Goal: Communication & Community: Share content

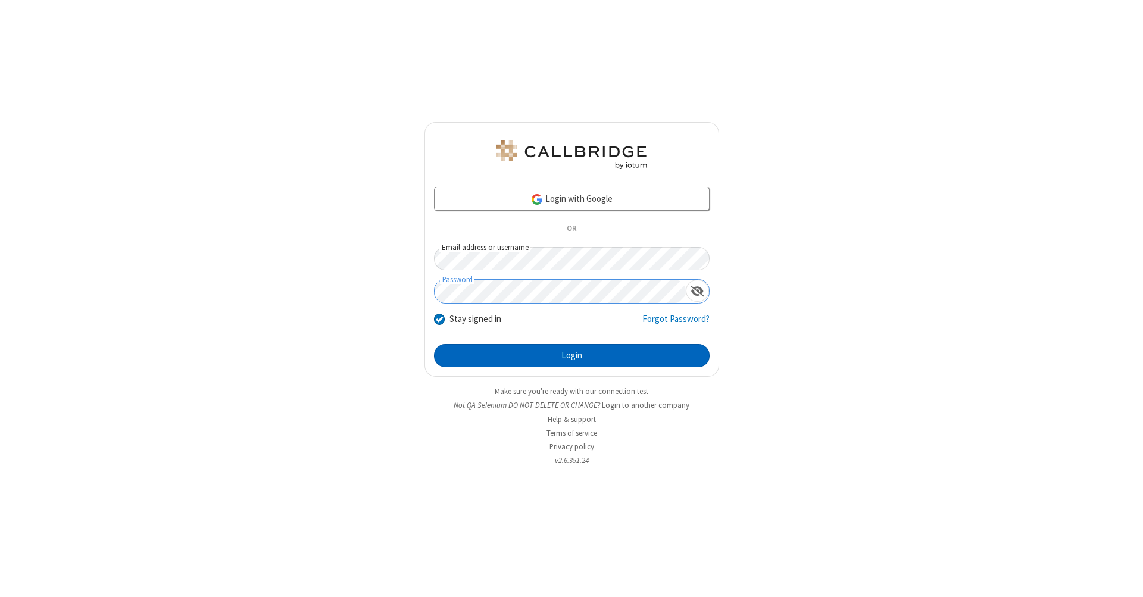
click at [572, 356] on button "Login" at bounding box center [572, 356] width 276 height 24
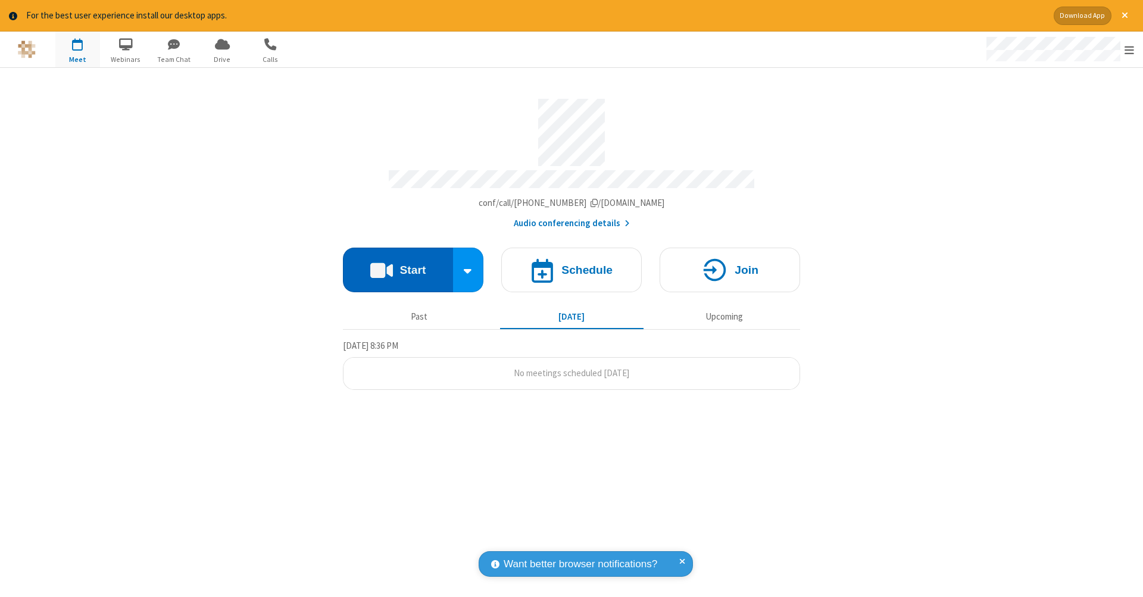
click at [398, 264] on button "Start" at bounding box center [398, 270] width 110 height 45
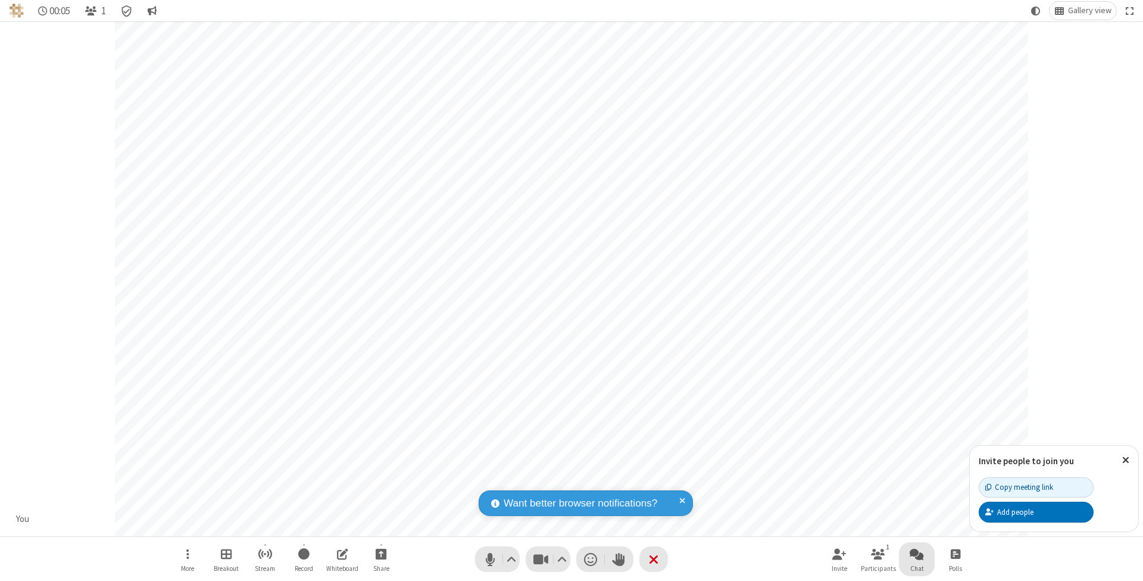
click at [916, 553] on span "Open chat" at bounding box center [917, 553] width 14 height 15
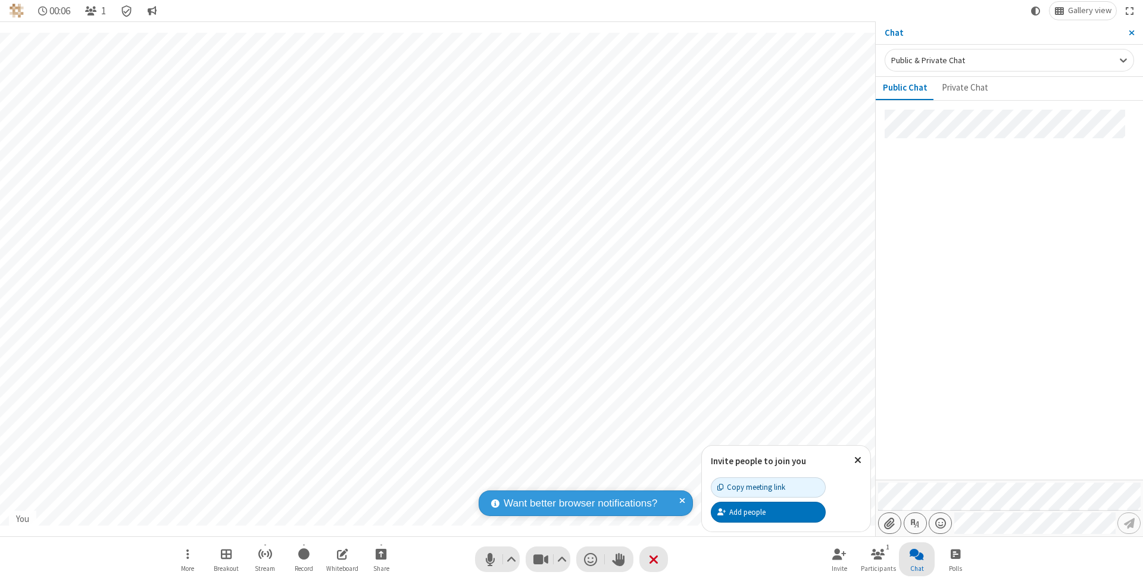
type input "C:\fakepath\doc_test.docx"
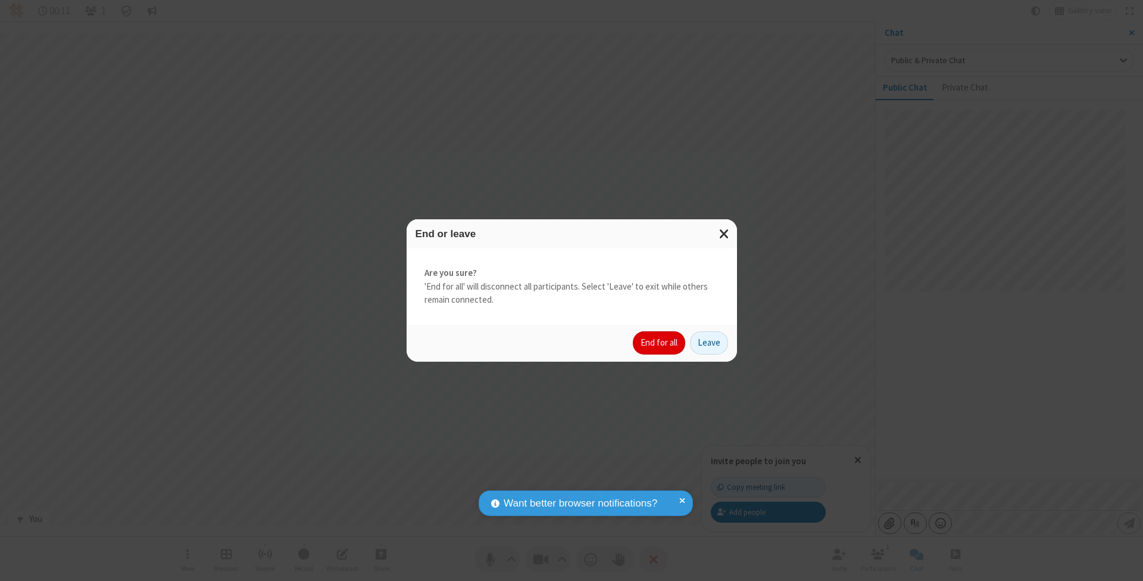
click at [660, 342] on button "End for all" at bounding box center [659, 343] width 52 height 24
